Goal: Transaction & Acquisition: Purchase product/service

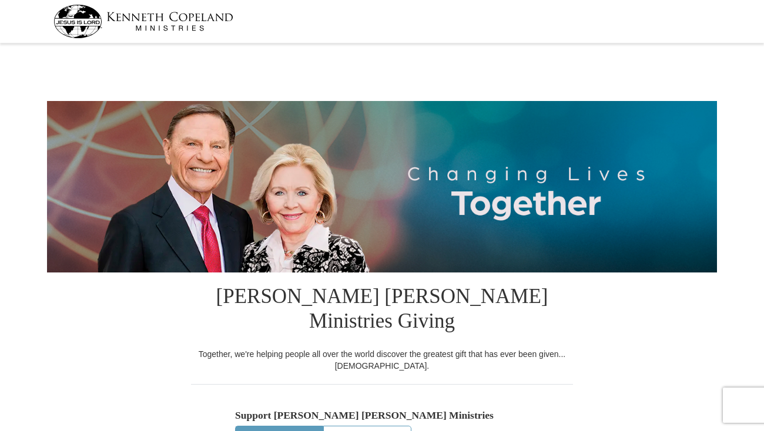
select select "FL"
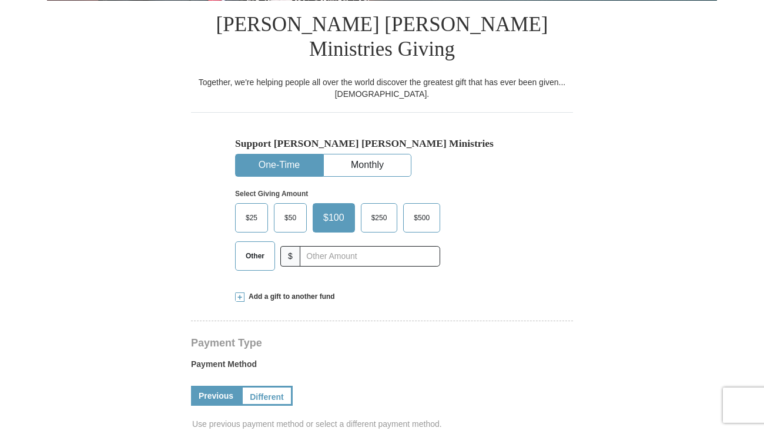
scroll to position [347, 0]
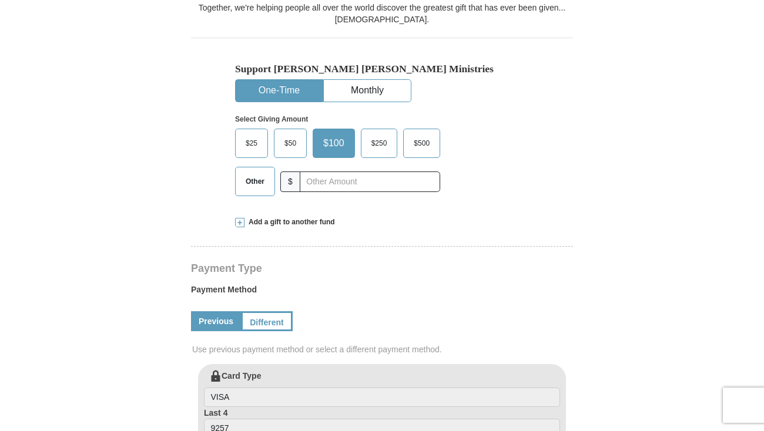
click at [246, 217] on span "Add a gift to another fund" at bounding box center [289, 222] width 90 height 10
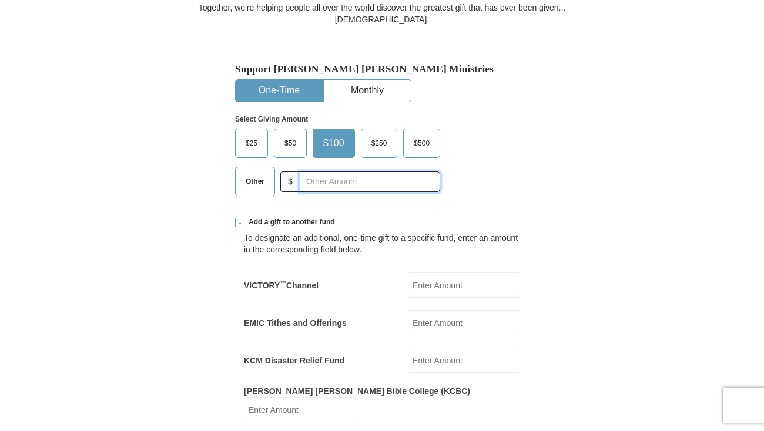
click at [325, 172] on input "text" at bounding box center [370, 182] width 140 height 21
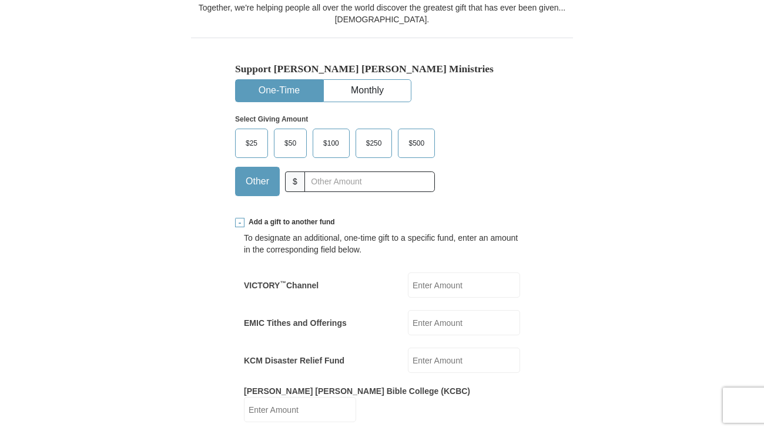
click at [421, 310] on input "EMIC Tithes and Offerings" at bounding box center [464, 322] width 112 height 25
drag, startPoint x: 447, startPoint y: 296, endPoint x: 394, endPoint y: 290, distance: 53.8
click at [408, 310] on input "250" at bounding box center [464, 322] width 112 height 25
type input "200.00"
click at [332, 172] on input "text" at bounding box center [369, 182] width 130 height 21
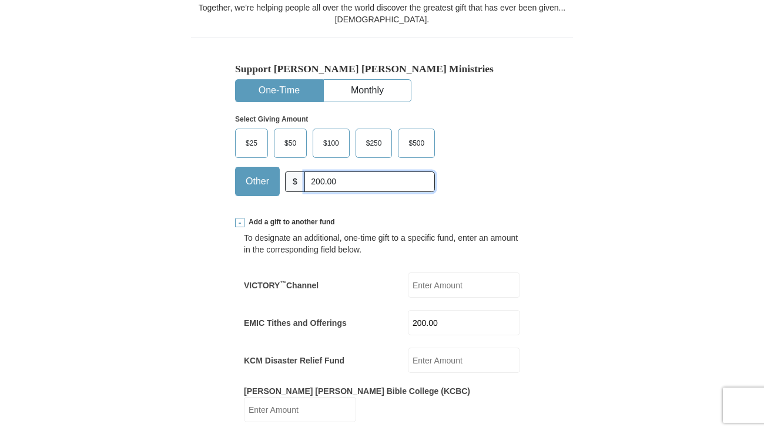
type input "200.00"
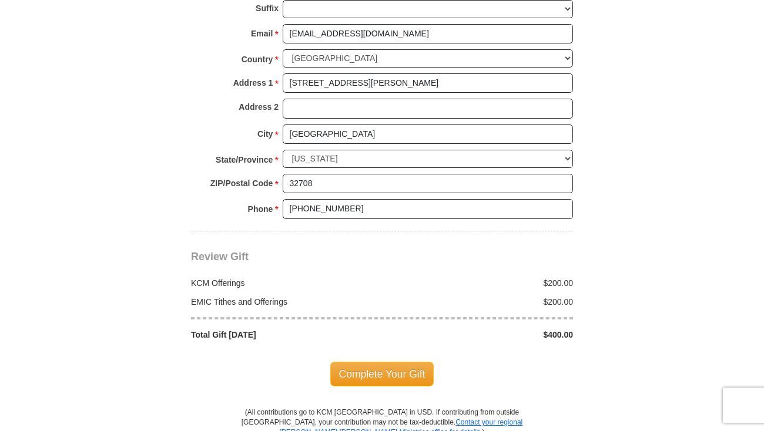
scroll to position [1114, 0]
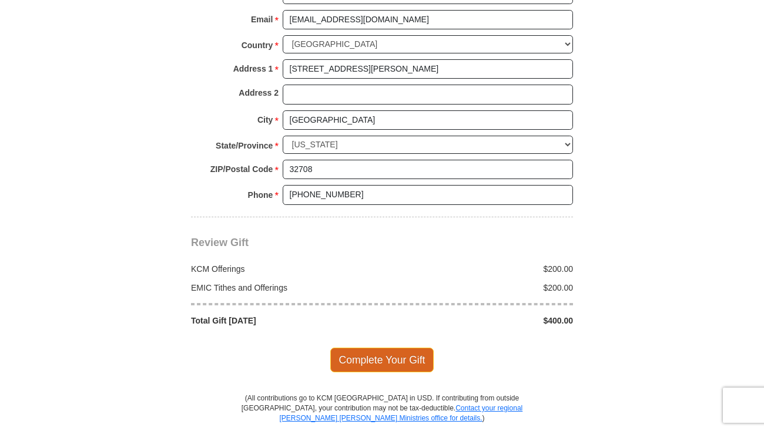
click at [384, 348] on span "Complete Your Gift" at bounding box center [382, 360] width 104 height 25
